Goal: Task Accomplishment & Management: Complete application form

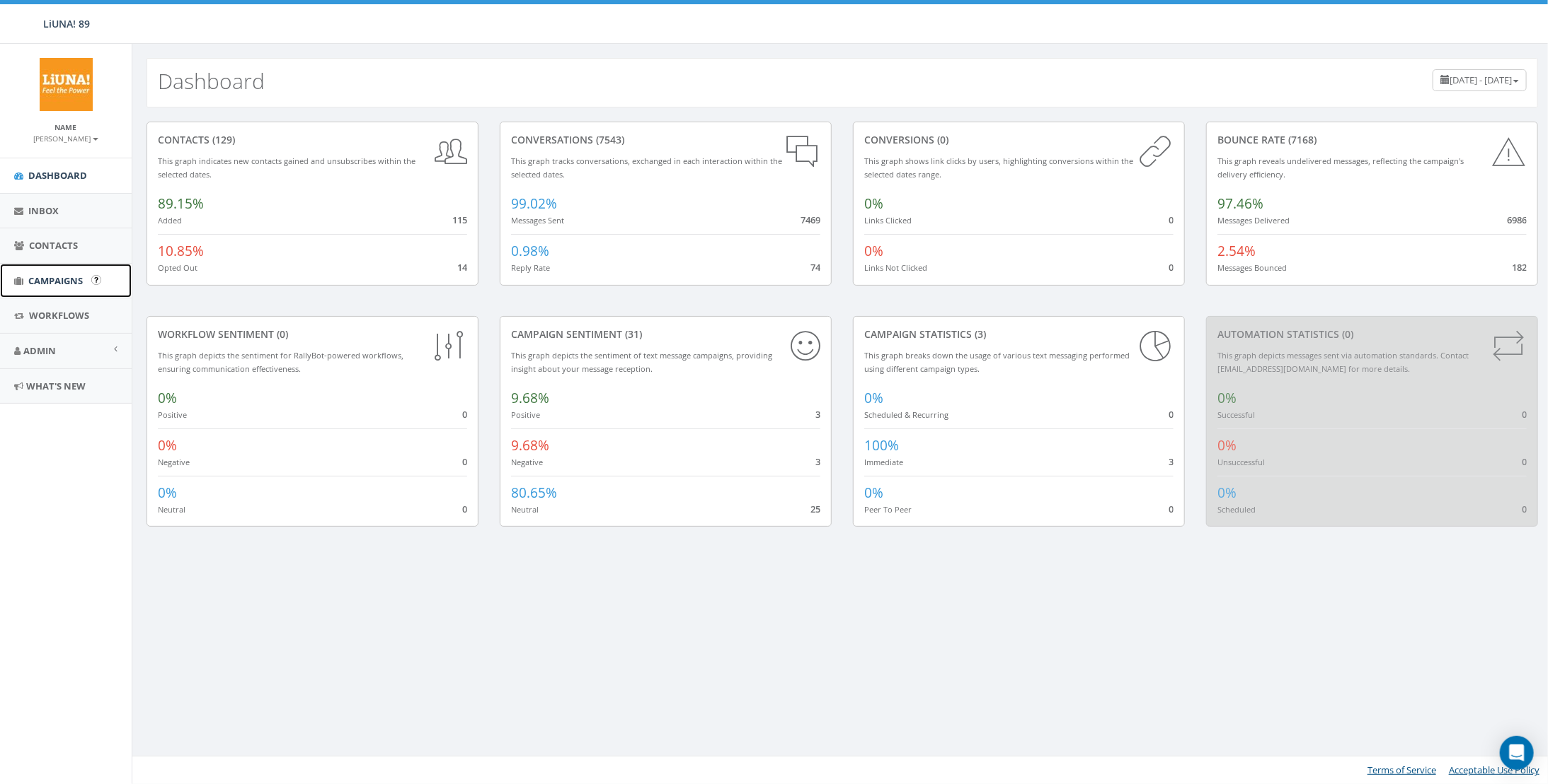
click at [64, 282] on span "Campaigns" at bounding box center [55, 281] width 55 height 13
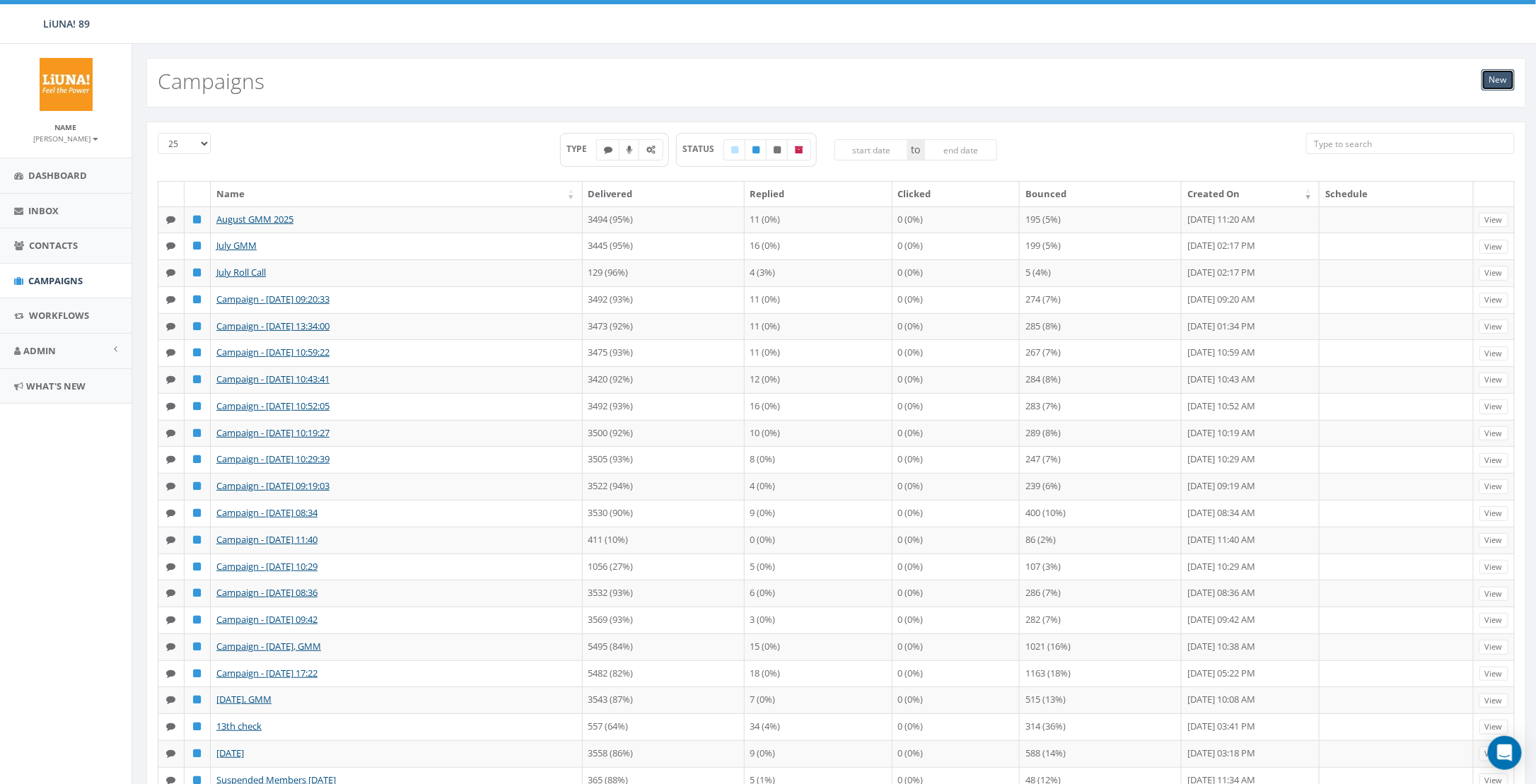
click at [1508, 86] on link "New" at bounding box center [1499, 80] width 33 height 21
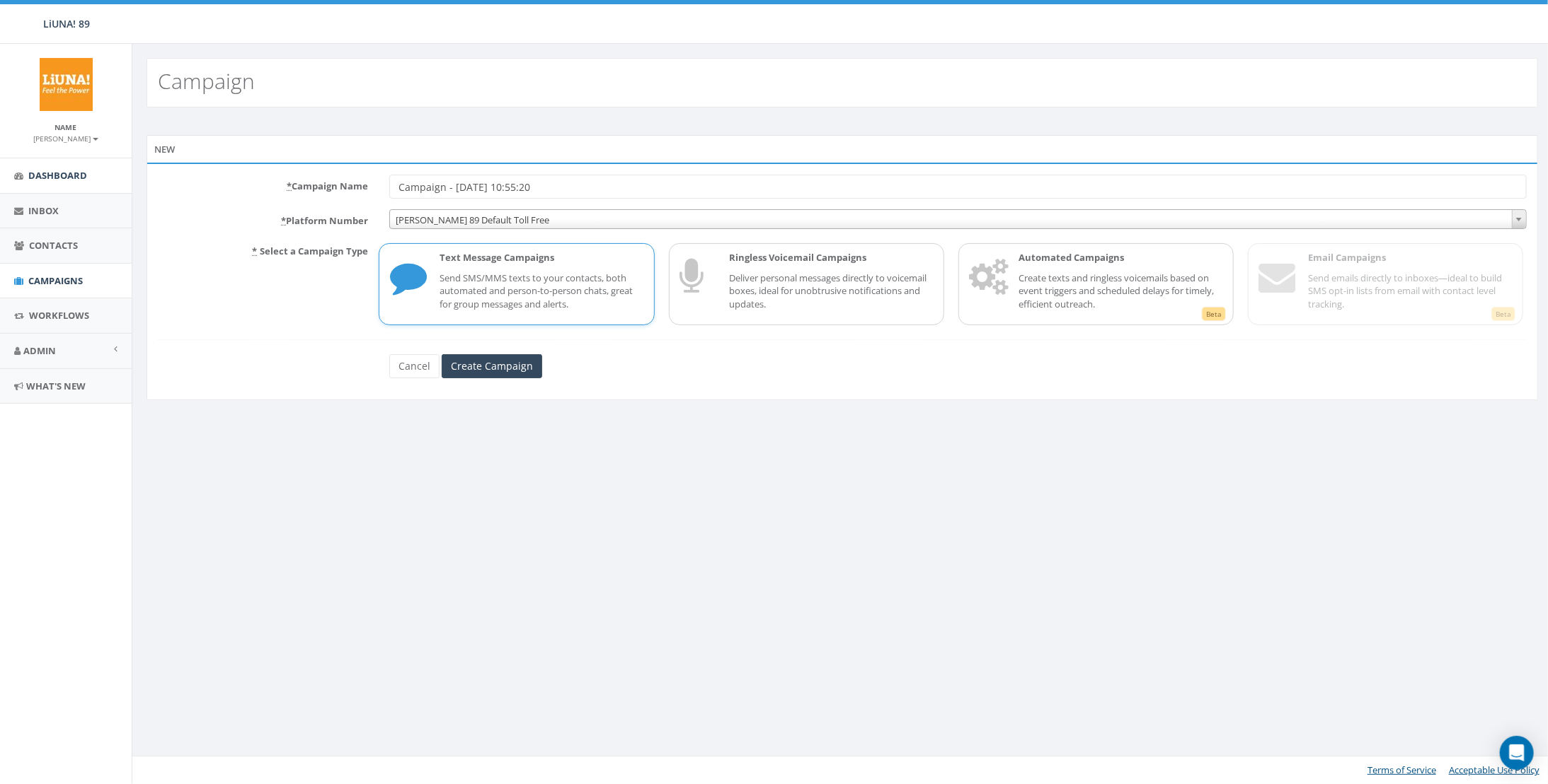
drag, startPoint x: 564, startPoint y: 190, endPoint x: 102, endPoint y: 178, distance: 462.2
click at [102, 178] on body "LiUNA! 89 LiUNA! 89 Profile Sign Out 0.31 % of Available Amount Used You have u…" at bounding box center [774, 392] width 1548 height 784
click at [481, 186] on input "* Campaign Name" at bounding box center [957, 187] width 1137 height 24
type input "September GMM 25"
click at [484, 366] on input "Create Campaign" at bounding box center [492, 367] width 100 height 24
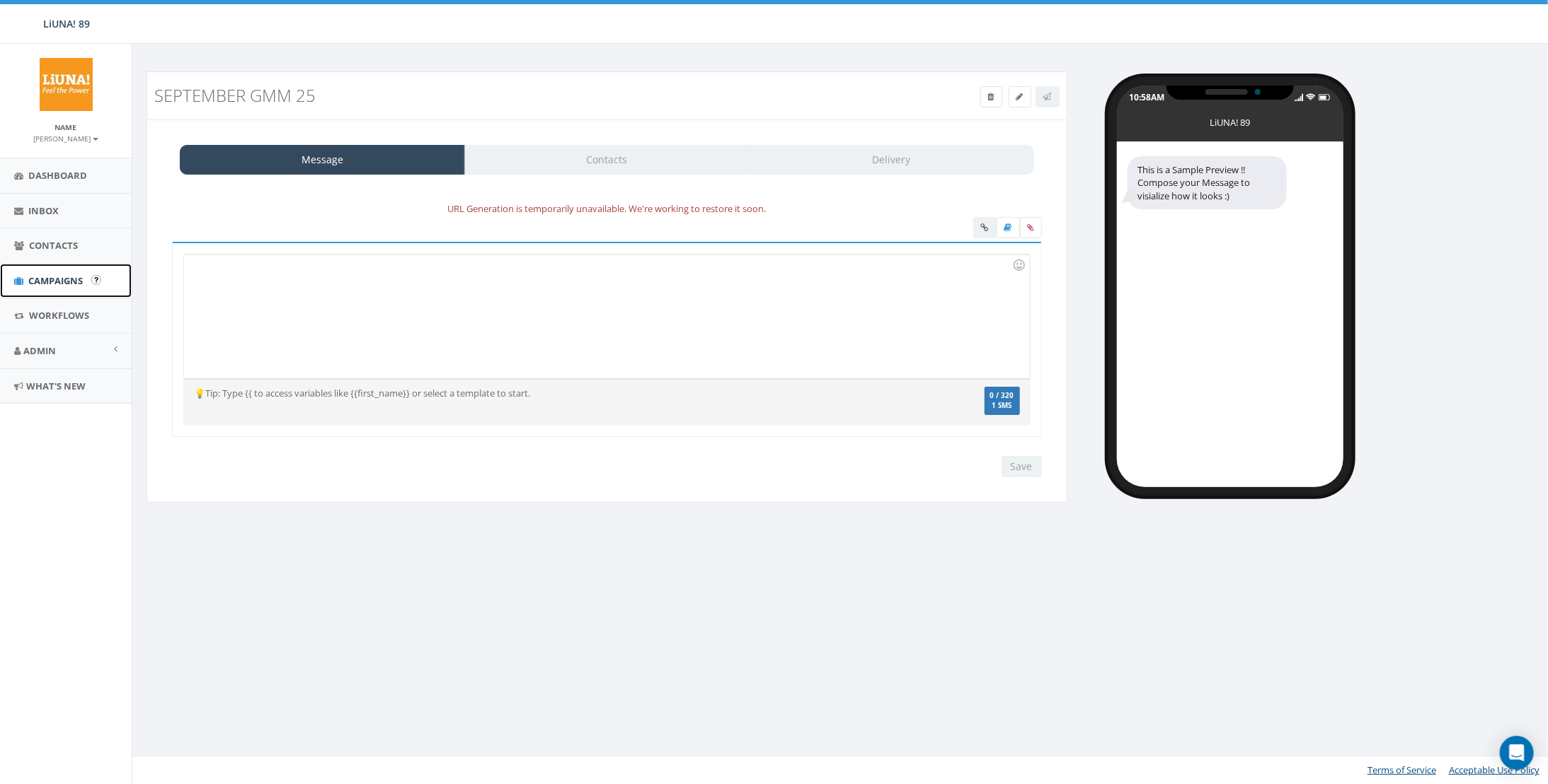
click at [64, 280] on span "Campaigns" at bounding box center [55, 281] width 55 height 13
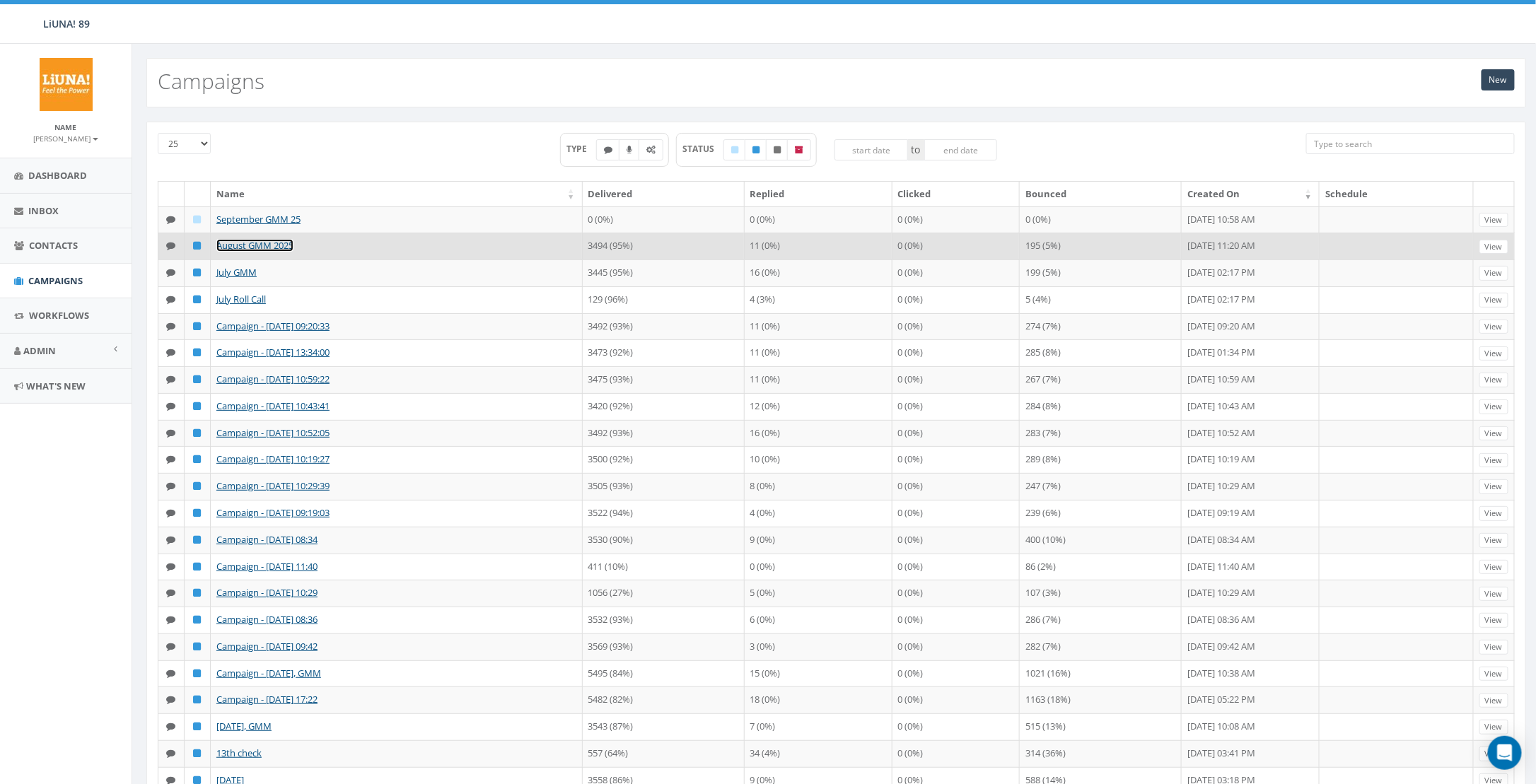
click at [273, 251] on link "August GMM 2025" at bounding box center [254, 245] width 77 height 13
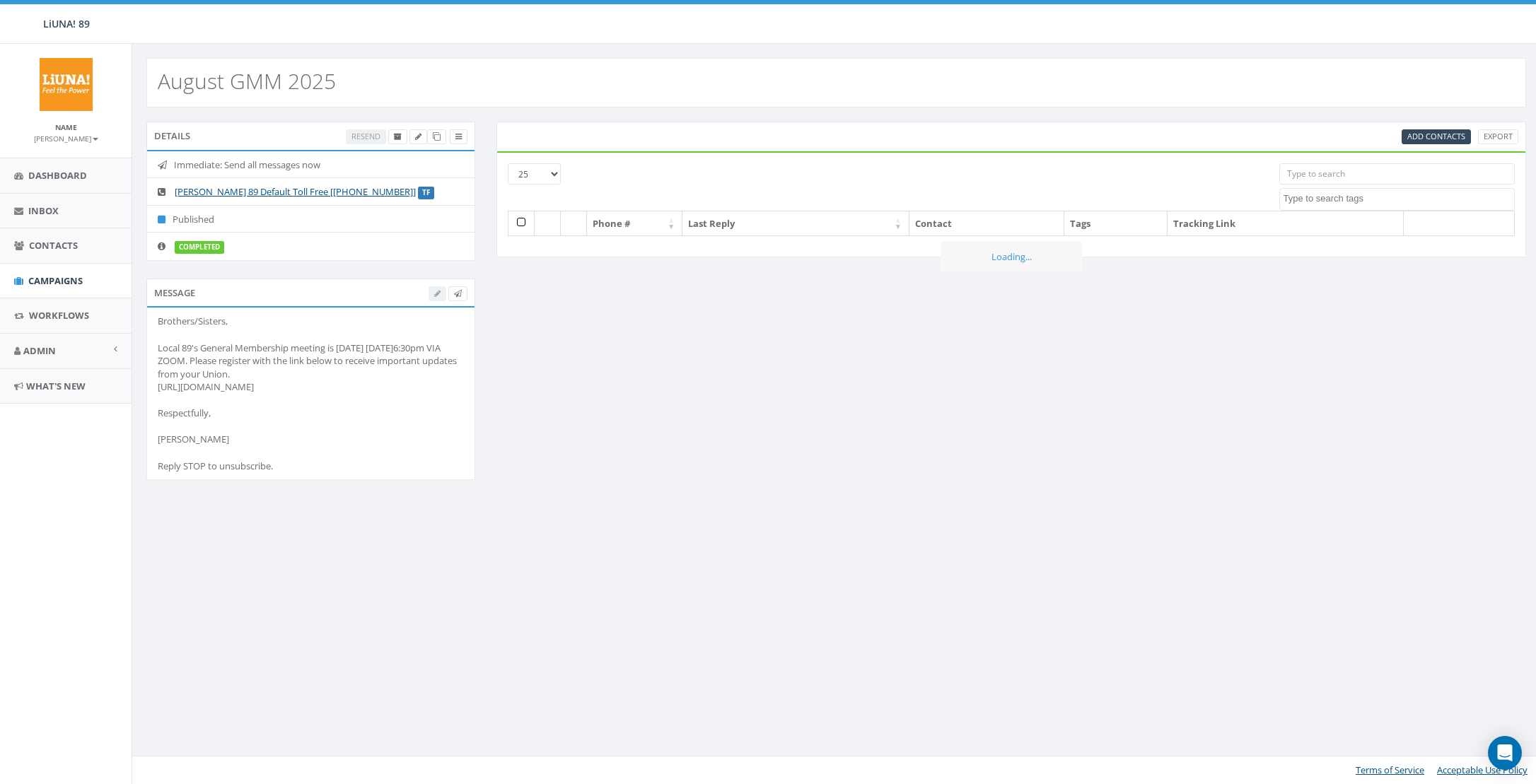
select select
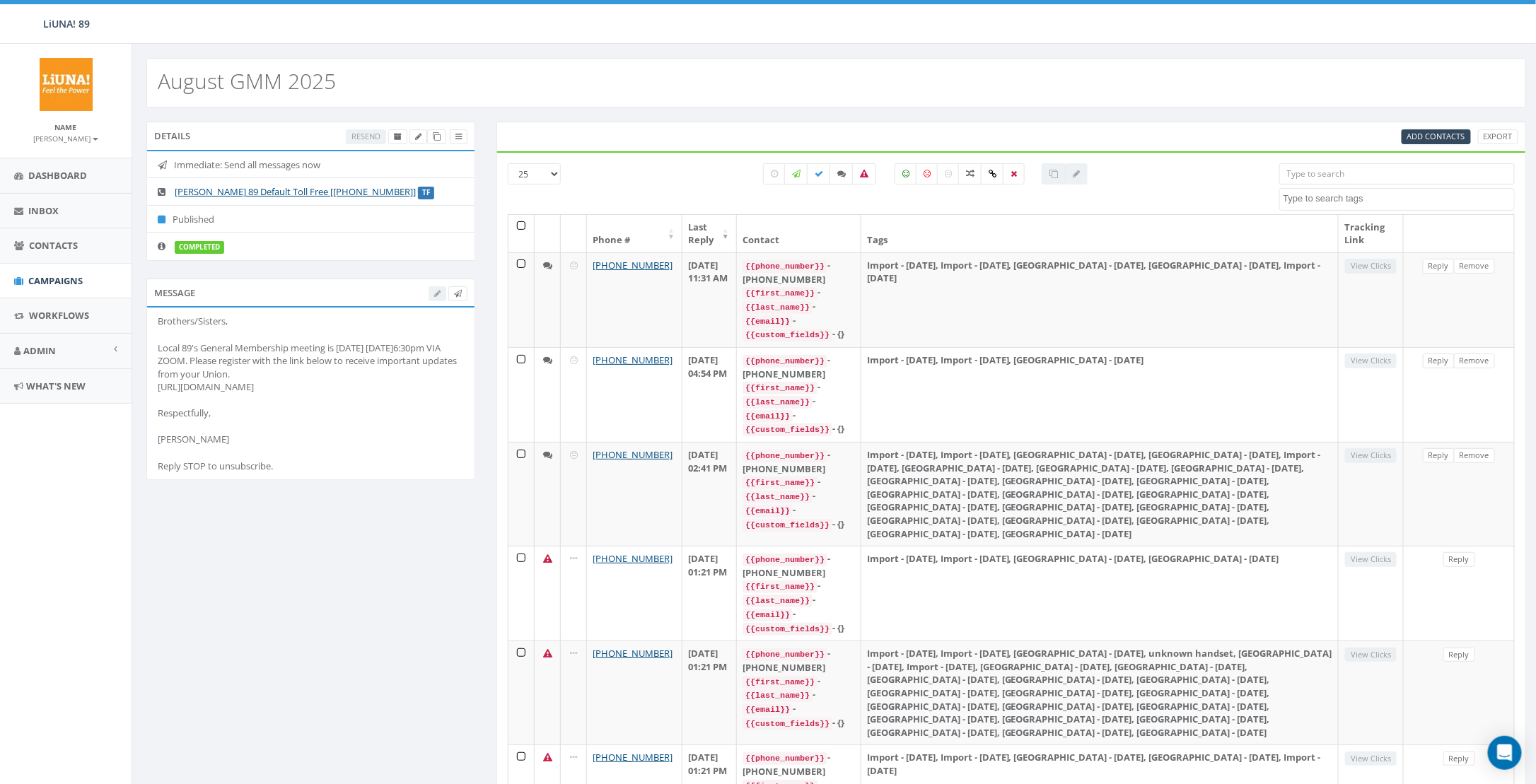
click at [285, 466] on div "Brothers/Sisters, Local 89's General Membership meeting is [DATE] [DATE]6:30pm …" at bounding box center [310, 393] width 306 height 158
drag, startPoint x: 270, startPoint y: 435, endPoint x: 156, endPoint y: 310, distance: 169.2
click at [156, 310] on li "Brothers/Sisters, Local 89's General Membership meeting is today 8/19/25 @6:30p…" at bounding box center [311, 393] width 328 height 172
drag, startPoint x: 156, startPoint y: 310, endPoint x: 189, endPoint y: 358, distance: 58.2
copy div "Brothers/Sisters, Local 89's General Membership meeting is today 8/19/25 @6:30p…"
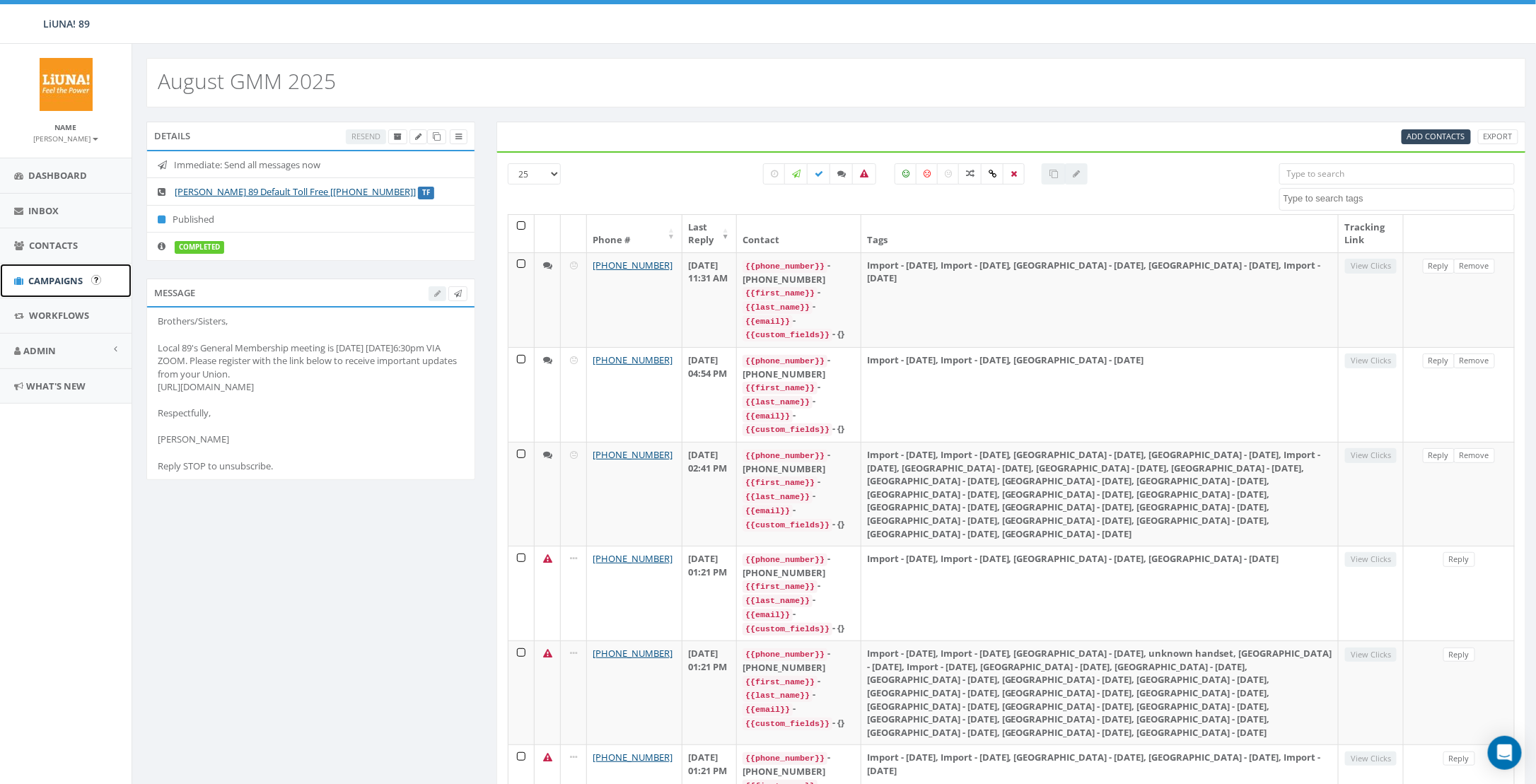
click at [73, 275] on span "Campaigns" at bounding box center [55, 281] width 55 height 13
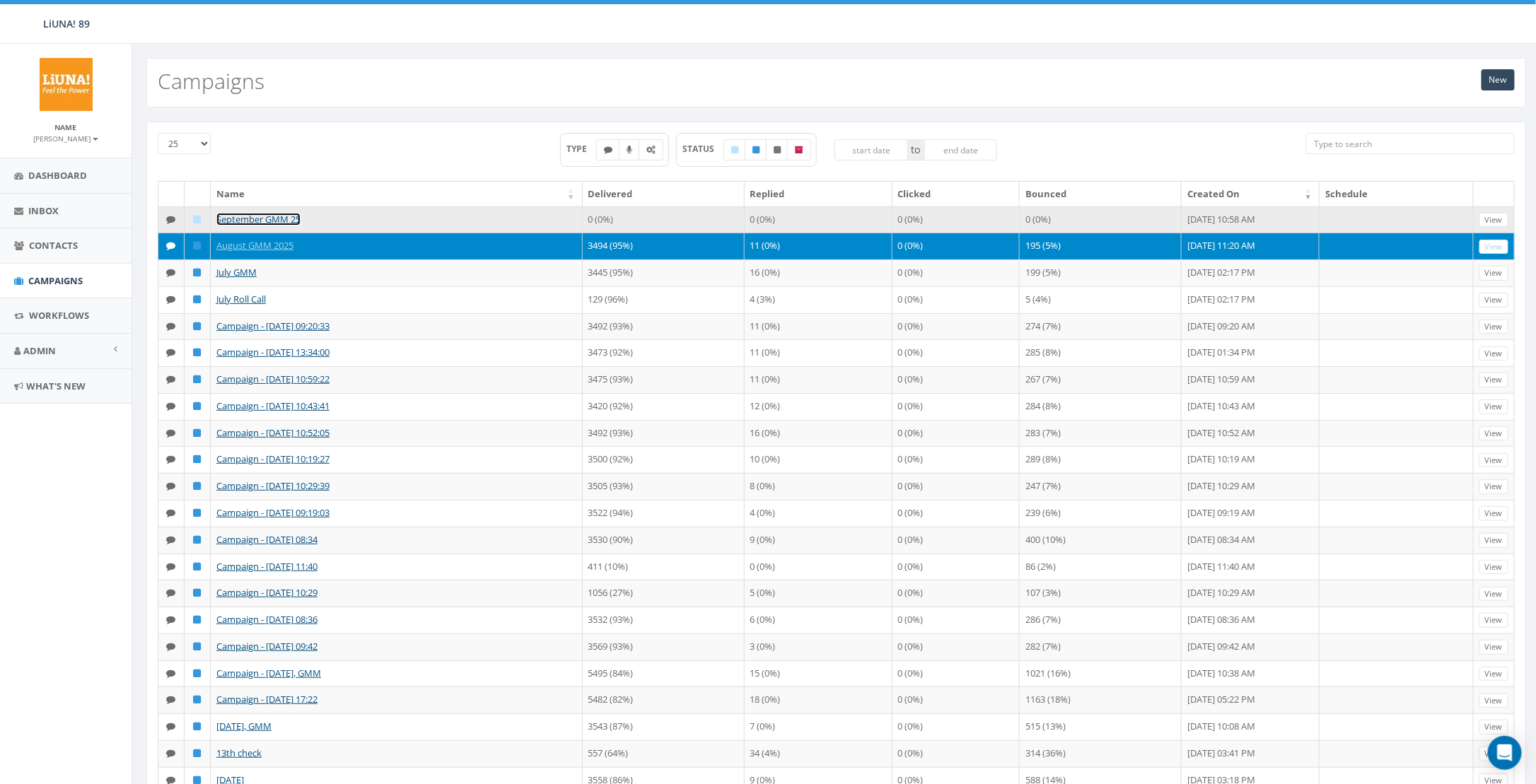
click at [271, 213] on link "September GMM 25" at bounding box center [258, 219] width 85 height 13
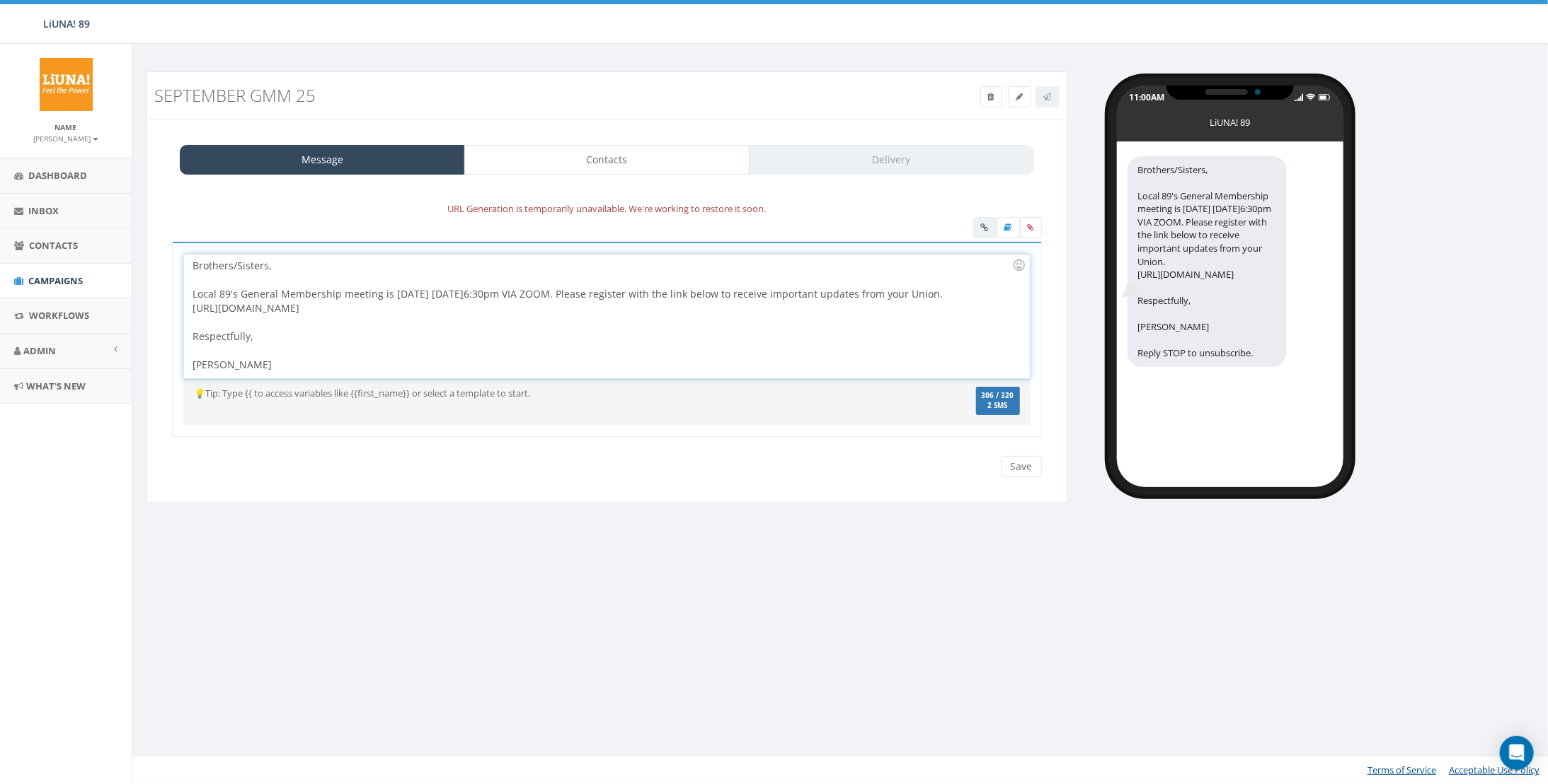
click at [425, 292] on div "Brothers/Sisters, Local 89's General Membership meeting is [DATE] [DATE]6:30pm …" at bounding box center [606, 316] width 845 height 123
click at [424, 290] on div "Brothers/Sisters, Local 89's General Membership meeting is [DATE] [DATE]6:30pm …" at bounding box center [606, 316] width 845 height 123
drag, startPoint x: 548, startPoint y: 307, endPoint x: 191, endPoint y: 311, distance: 357.0
click at [191, 311] on div "Brothers/Sisters, Local 89's General Membership meeting is [DATE] [DATE]6:30pm …" at bounding box center [606, 316] width 845 height 123
click at [245, 307] on div at bounding box center [602, 308] width 820 height 14
